Goal: Task Accomplishment & Management: Complete application form

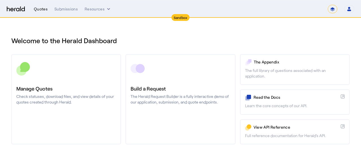
click at [44, 8] on div "Quotes" at bounding box center [41, 9] width 14 height 6
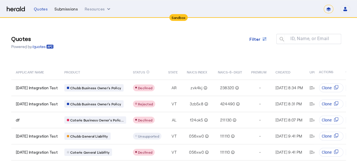
click at [77, 10] on div "Submissions" at bounding box center [65, 9] width 23 height 6
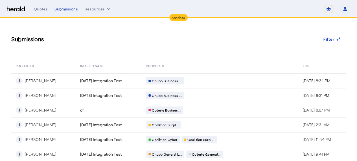
click at [15, 11] on img at bounding box center [16, 8] width 18 height 5
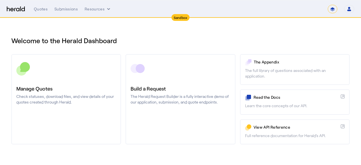
click at [92, 12] on div "Quotes Submissions Resources ******* Open user menu [PERSON_NAME] Herald API Pr…" at bounding box center [194, 9] width 321 height 8
click at [92, 10] on button "Resources" at bounding box center [98, 9] width 27 height 6
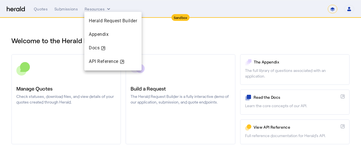
click at [204, 40] on div at bounding box center [180, 82] width 361 height 165
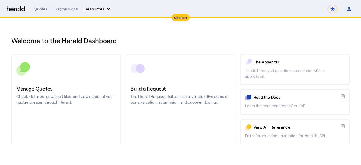
click at [93, 9] on button "Resources" at bounding box center [98, 9] width 27 height 6
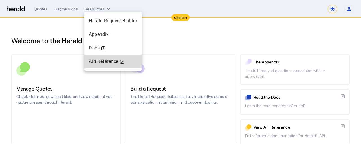
click at [98, 64] on div "API Reference" at bounding box center [113, 61] width 48 height 7
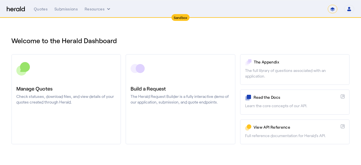
click at [332, 10] on select "*******" at bounding box center [333, 9] width 10 height 8
click at [334, 8] on select "*******" at bounding box center [333, 9] width 10 height 8
click at [247, 34] on div "Welcome to the Herald Dashboard" at bounding box center [180, 37] width 339 height 16
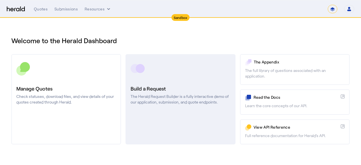
click at [174, 92] on h3 "Build a Request" at bounding box center [181, 89] width 100 height 8
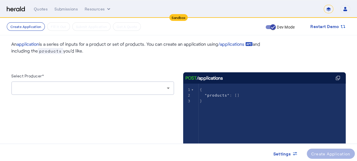
scroll to position [56, 0]
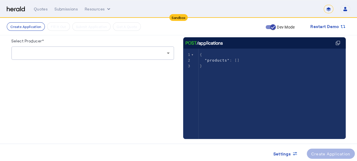
click at [116, 56] on div at bounding box center [91, 53] width 151 height 7
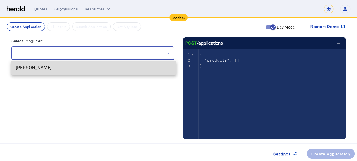
click at [85, 70] on span "[PERSON_NAME]" at bounding box center [94, 67] width 156 height 7
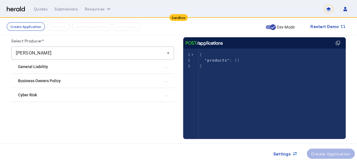
click at [106, 78] on Policy "Business Owners Policy" at bounding box center [89, 81] width 143 height 6
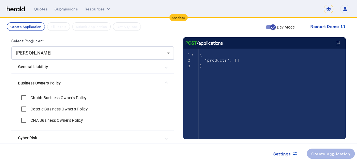
click at [49, 97] on label "Chubb Business Owner's Policy" at bounding box center [57, 98] width 57 height 6
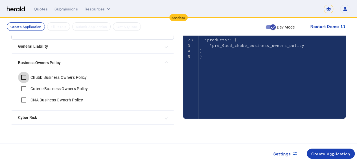
scroll to position [84, 0]
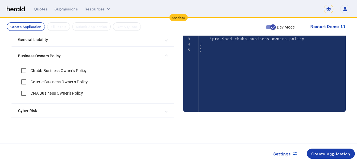
click at [325, 152] on div "Create Application" at bounding box center [330, 154] width 39 height 6
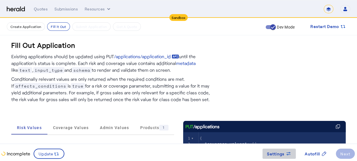
click at [281, 153] on span "Settings" at bounding box center [275, 154] width 17 height 6
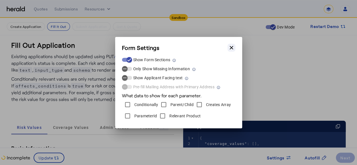
click at [230, 49] on icon "button" at bounding box center [231, 47] width 3 height 3
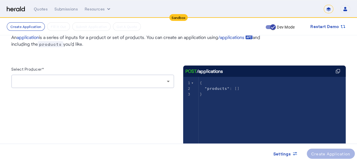
click at [135, 86] on div at bounding box center [93, 82] width 154 height 14
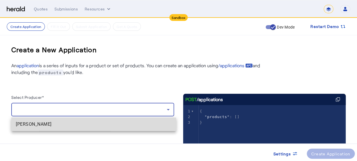
click at [72, 123] on span "[PERSON_NAME]" at bounding box center [94, 124] width 156 height 7
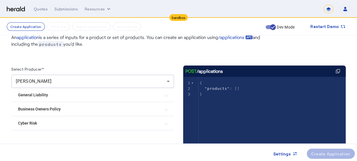
click at [47, 97] on Liability "General Liability" at bounding box center [89, 95] width 143 height 6
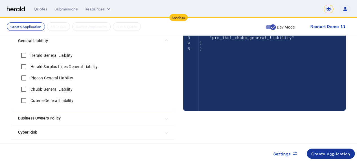
click at [339, 153] on div "Create Application" at bounding box center [330, 154] width 39 height 6
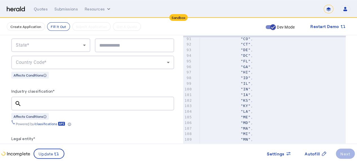
scroll to position [641, 0]
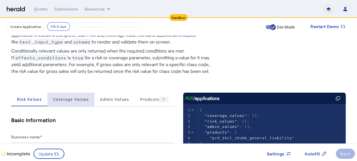
click at [75, 99] on span "Coverage Values" at bounding box center [71, 99] width 36 height 4
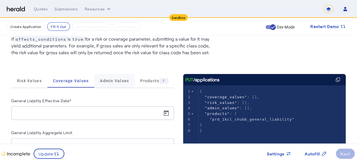
click at [106, 83] on span "Admin Values" at bounding box center [114, 81] width 29 height 14
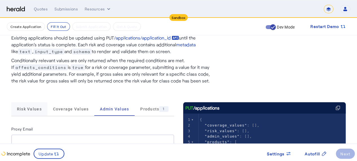
click at [36, 108] on span "Risk Values" at bounding box center [29, 109] width 25 height 4
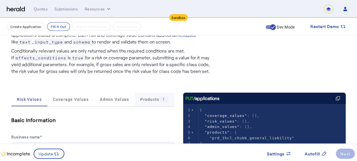
click at [146, 102] on span "Products 1" at bounding box center [154, 100] width 28 height 14
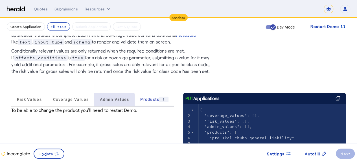
click at [105, 105] on span "Admin Values" at bounding box center [114, 100] width 29 height 14
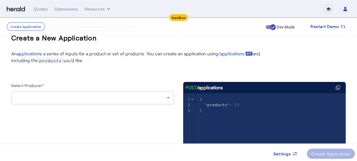
click at [99, 95] on div at bounding box center [91, 97] width 151 height 7
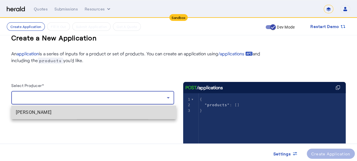
click at [54, 115] on span "[PERSON_NAME]" at bounding box center [94, 112] width 156 height 7
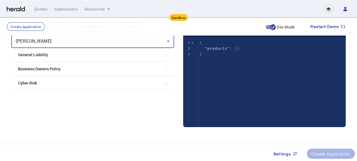
click at [51, 54] on Liability "General Liability" at bounding box center [89, 55] width 143 height 6
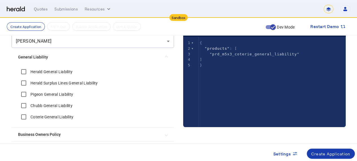
click at [319, 154] on div "Create Application" at bounding box center [330, 154] width 39 height 6
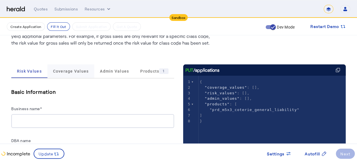
click at [77, 73] on span "Coverage Values" at bounding box center [71, 71] width 36 height 4
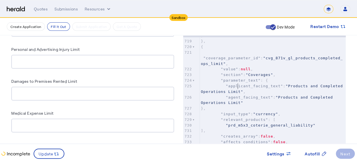
click at [239, 86] on span ""Products and Completed Operations Limit"" at bounding box center [273, 89] width 144 height 10
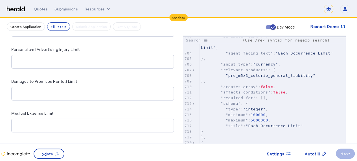
type input "****"
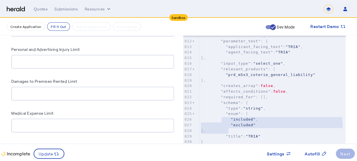
type textarea "**********"
drag, startPoint x: 232, startPoint y: 130, endPoint x: 223, endPoint y: 113, distance: 19.7
